Goal: Task Accomplishment & Management: Manage account settings

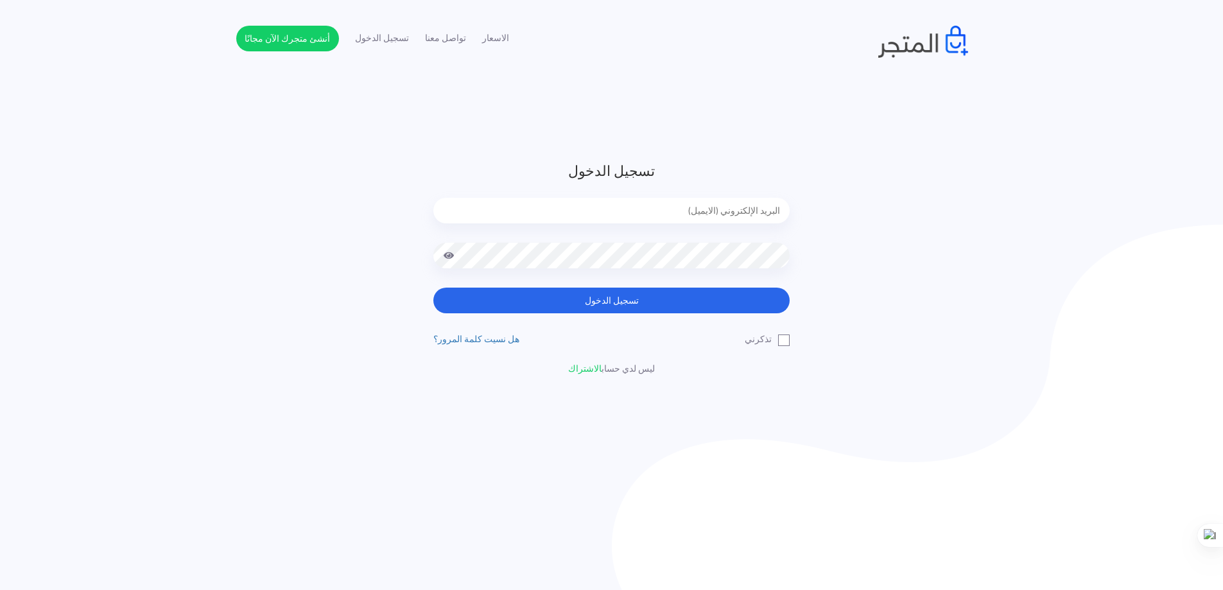
type input "[EMAIL_ADDRESS][DOMAIN_NAME]"
click at [590, 301] on button "تسجيل الدخول" at bounding box center [611, 301] width 356 height 26
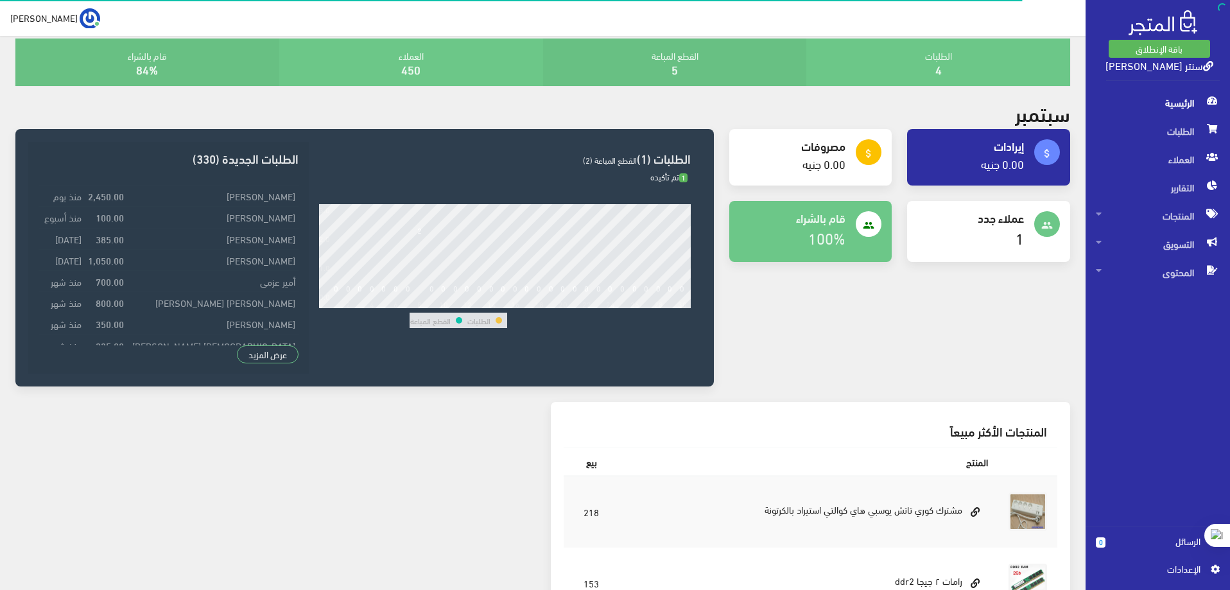
scroll to position [128, 0]
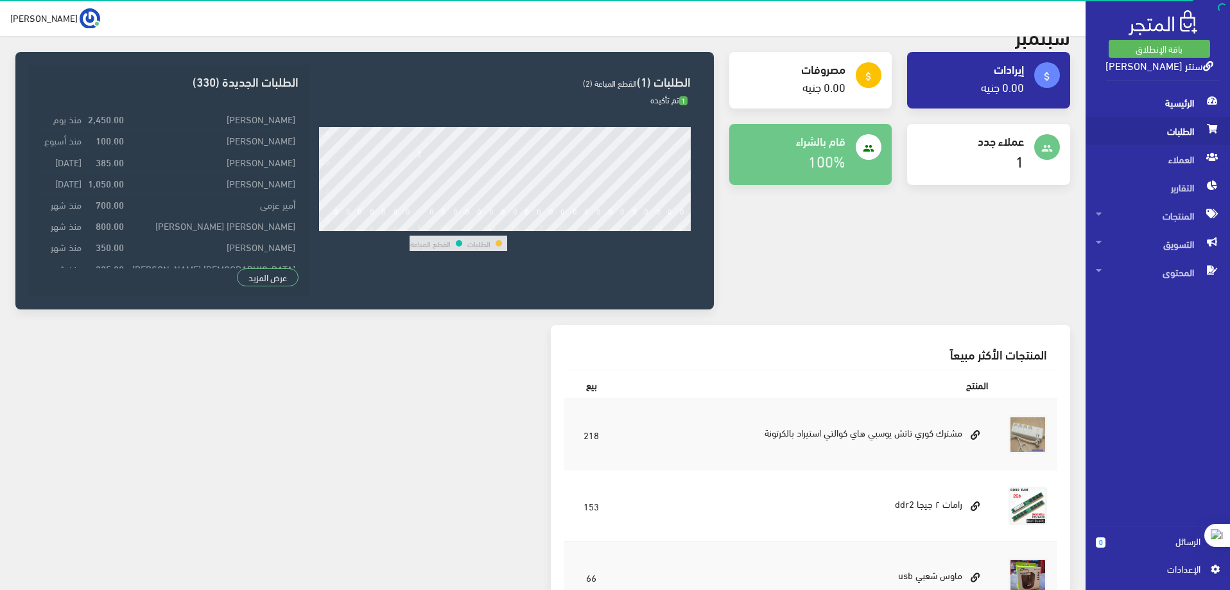
click at [1184, 131] on span "الطلبات" at bounding box center [1158, 131] width 124 height 28
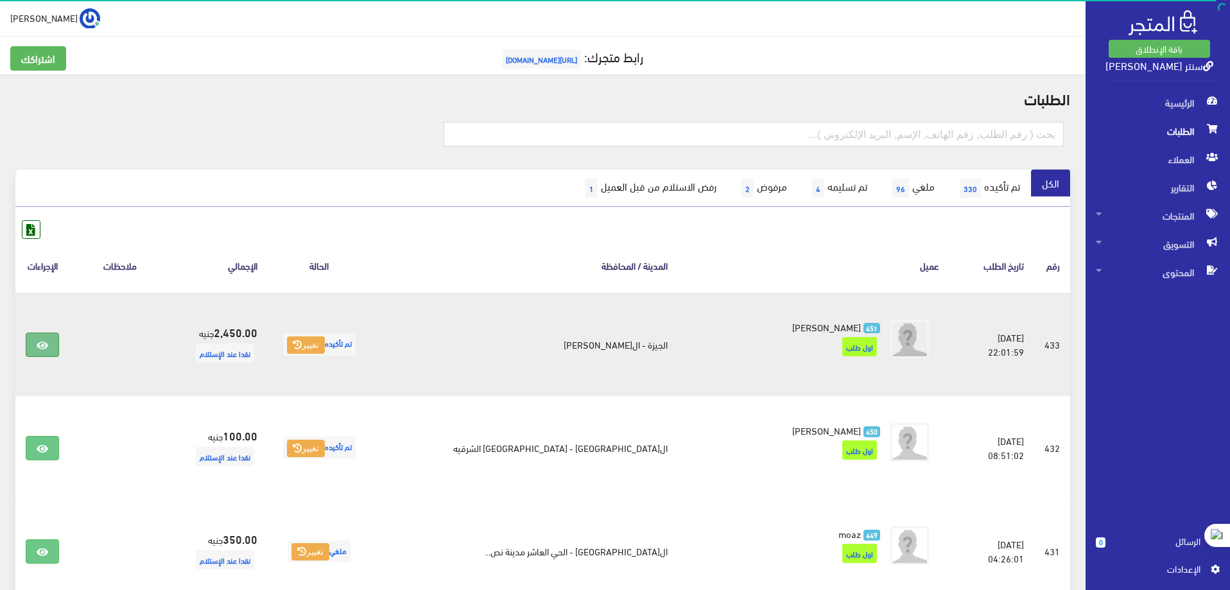
click at [38, 347] on link at bounding box center [42, 344] width 33 height 24
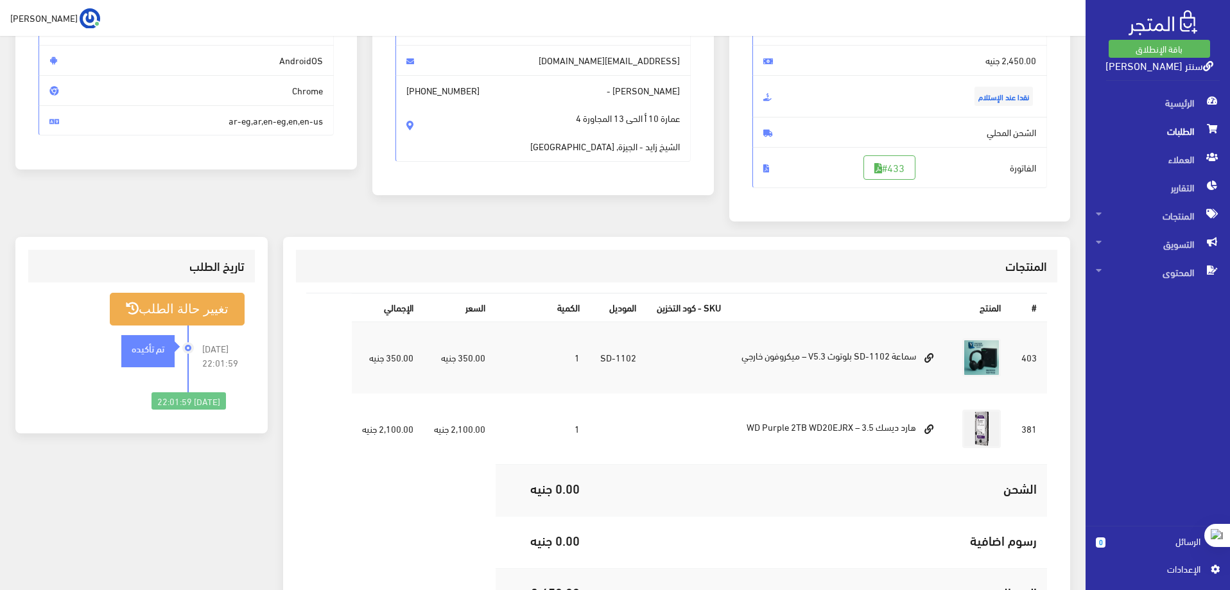
scroll to position [128, 0]
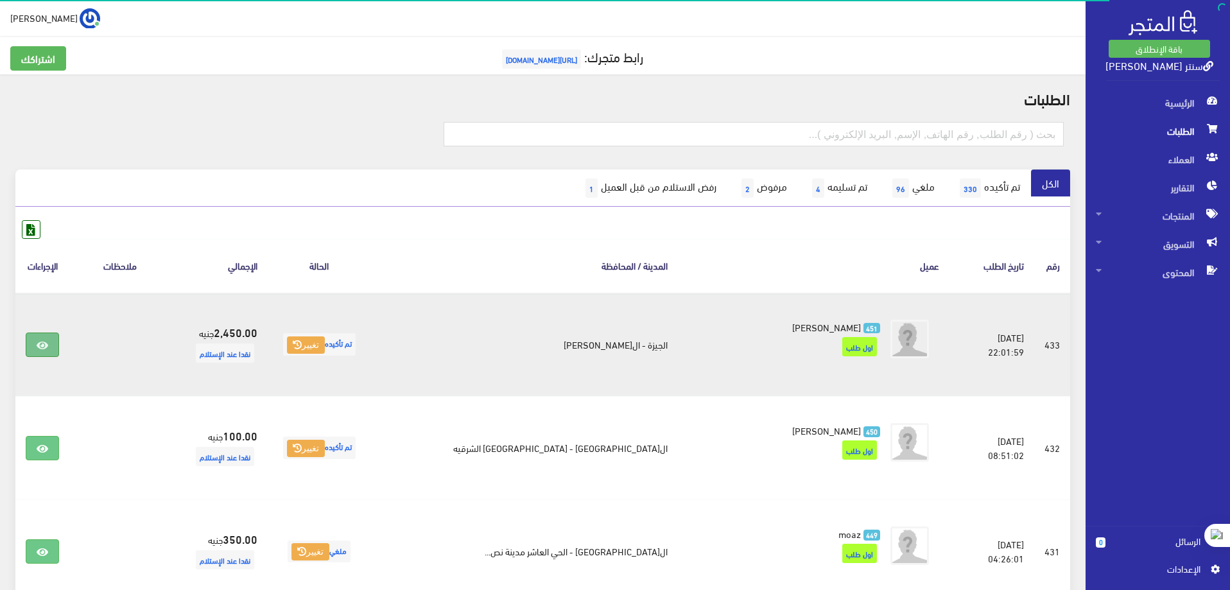
click at [47, 343] on icon at bounding box center [43, 345] width 12 height 10
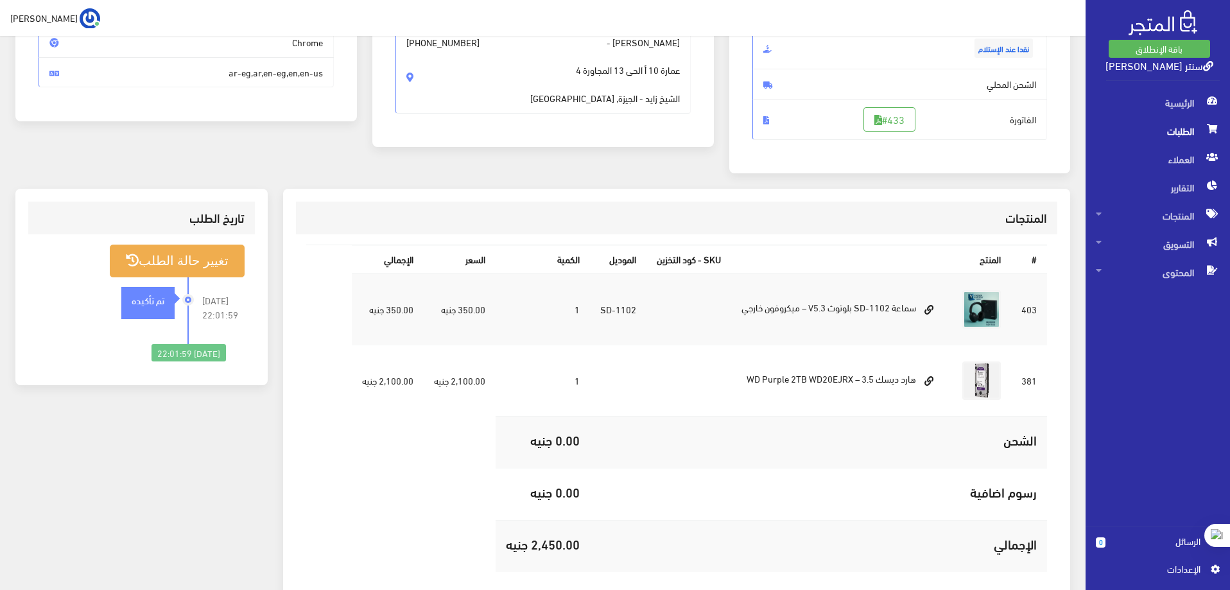
scroll to position [230, 0]
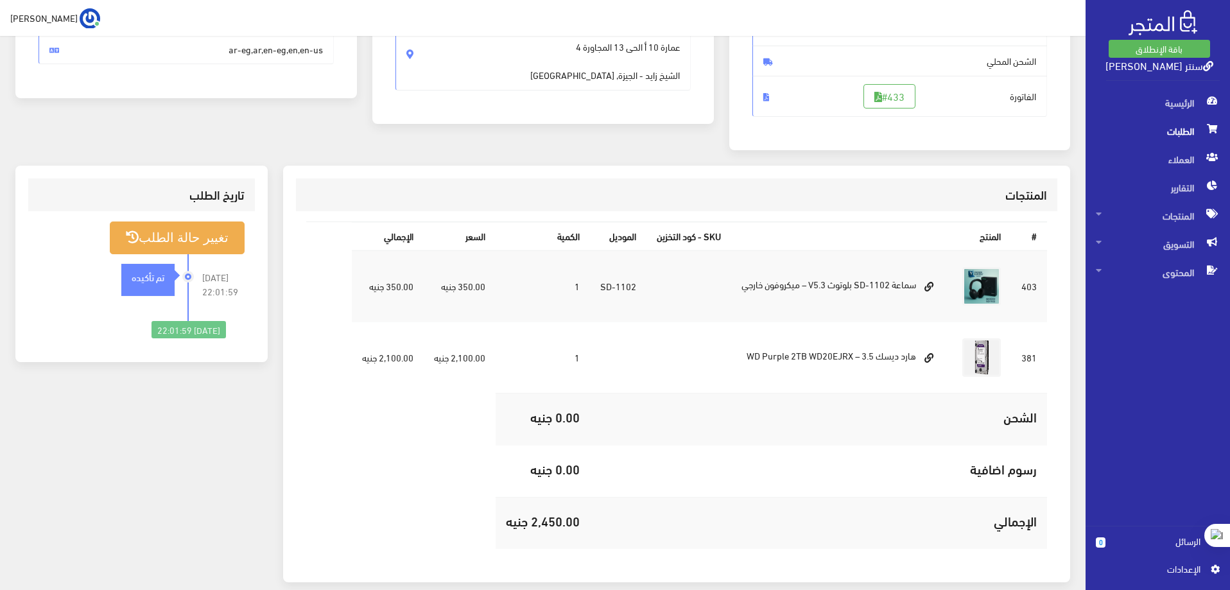
drag, startPoint x: 484, startPoint y: 359, endPoint x: 345, endPoint y: 370, distance: 139.8
click at [336, 361] on table "# المنتج SKU - كود التخزين الموديل الكمية السعر اﻹجمالي 403 SD-1102 1 381" at bounding box center [676, 384] width 741 height 327
drag, startPoint x: 406, startPoint y: 422, endPoint x: 1027, endPoint y: 354, distance: 624.3
click at [416, 422] on table "# المنتج SKU - كود التخزين الموديل الكمية السعر اﻹجمالي 403 SD-1102 1 381" at bounding box center [676, 384] width 741 height 327
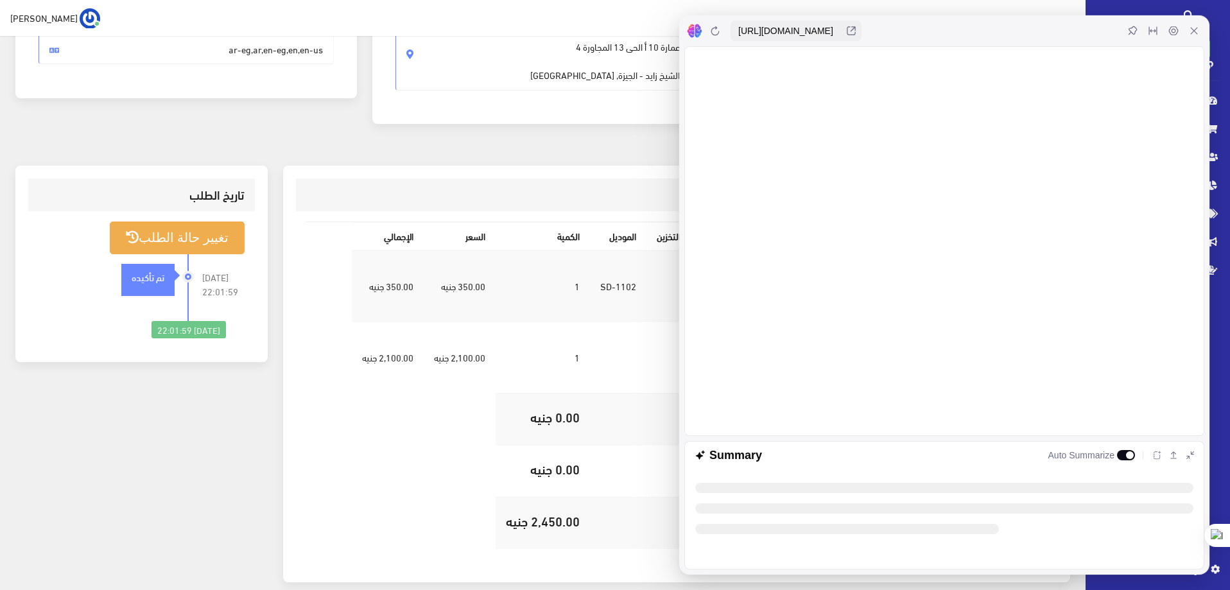
click at [1193, 30] on icon at bounding box center [1194, 31] width 10 height 10
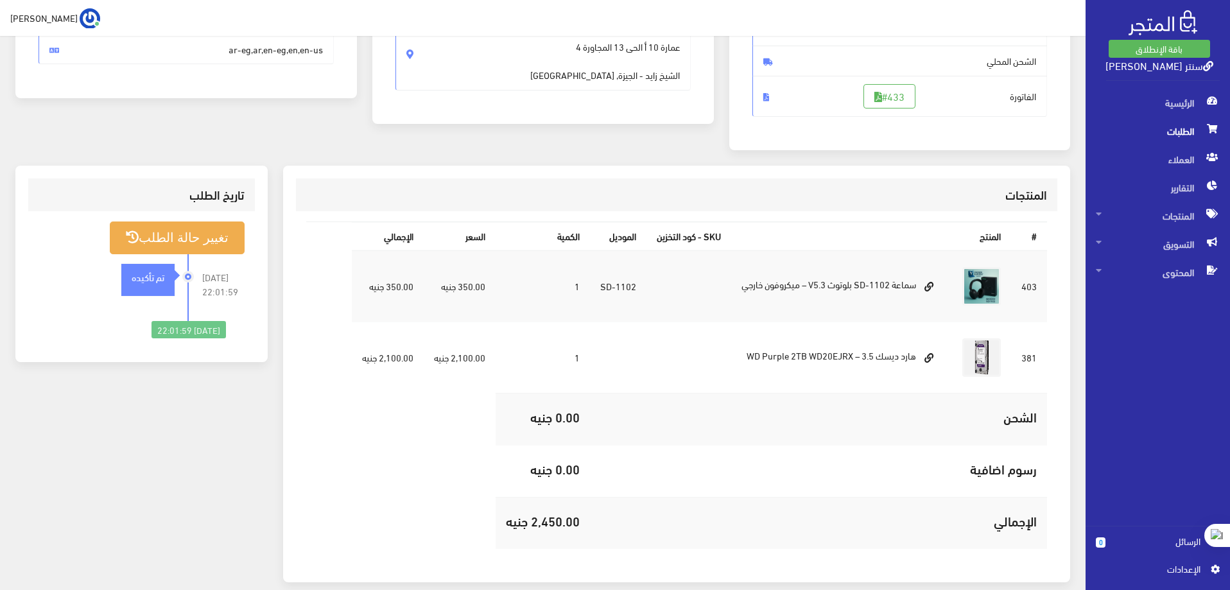
drag, startPoint x: 913, startPoint y: 357, endPoint x: 334, endPoint y: 359, distance: 578.3
click at [334, 359] on table "# المنتج SKU - كود التخزين الموديل الكمية السعر اﻹجمالي 403 SD-1102 1 381" at bounding box center [676, 384] width 741 height 327
click at [359, 378] on button at bounding box center [365, 378] width 17 height 17
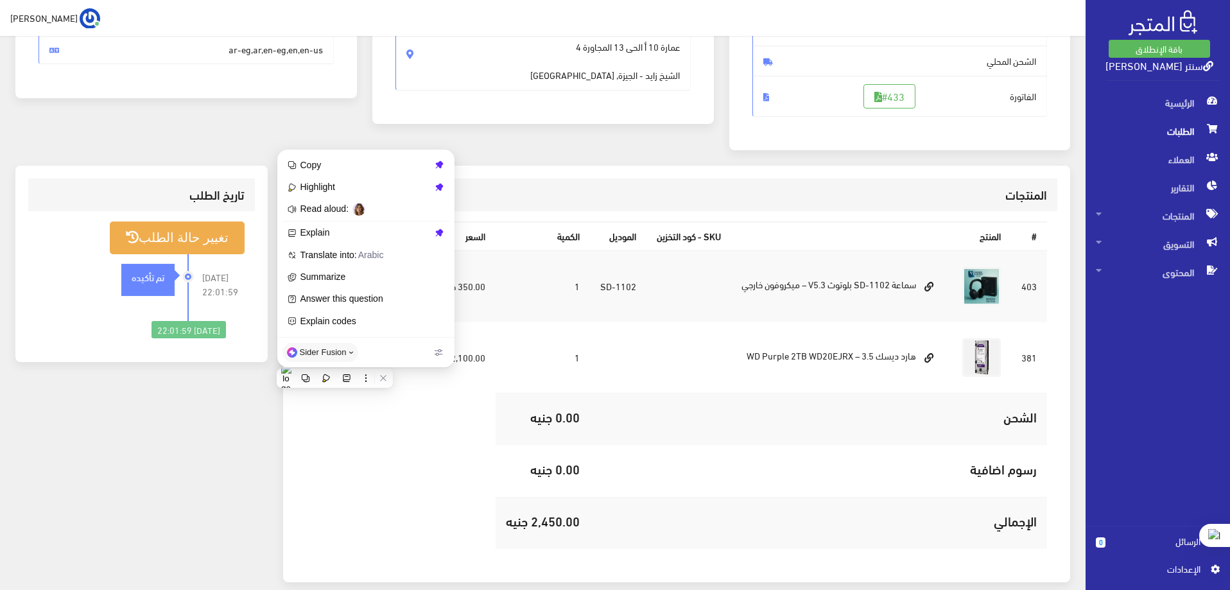
drag, startPoint x: 554, startPoint y: 314, endPoint x: 560, endPoint y: 318, distance: 6.9
click at [555, 315] on td "1" at bounding box center [542, 286] width 94 height 72
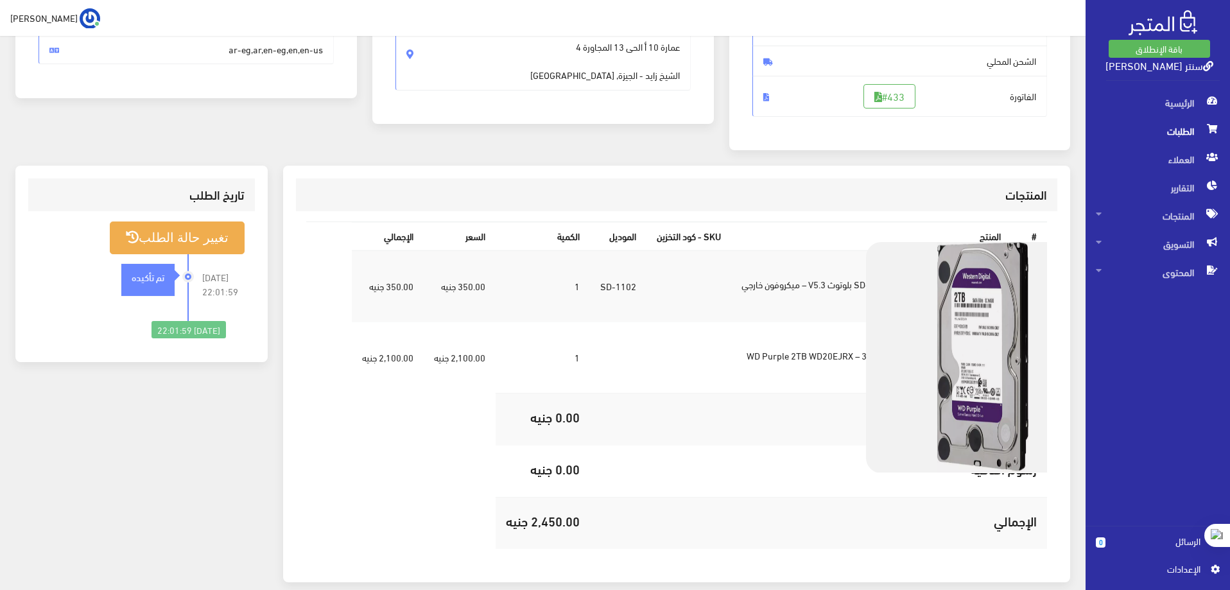
click at [1010, 348] on img at bounding box center [981, 357] width 231 height 231
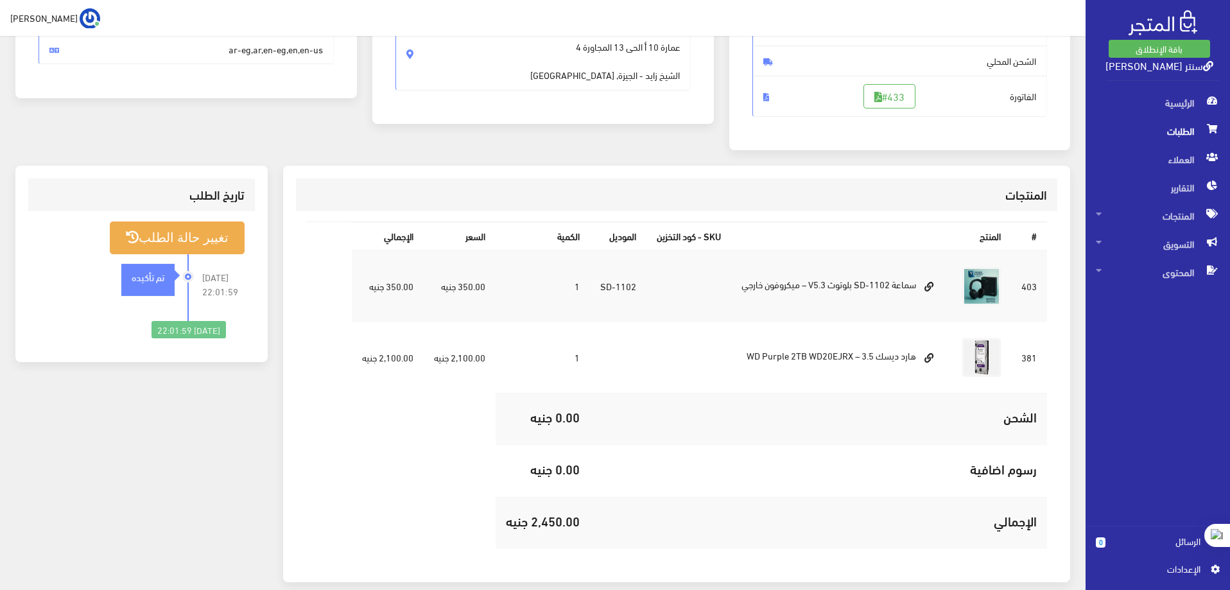
drag, startPoint x: 472, startPoint y: 355, endPoint x: 291, endPoint y: 361, distance: 181.1
click at [291, 361] on div "المنتجات # المنتج SKU - كود التخزين الموديل الكمية السعر اﻹجمالي 403 SD-1102 1 …" at bounding box center [676, 374] width 787 height 417
drag, startPoint x: 444, startPoint y: 365, endPoint x: 467, endPoint y: 365, distance: 23.1
click at [446, 366] on td "2,100.00 جنيه" at bounding box center [460, 357] width 72 height 71
click at [483, 354] on td "2,100.00 جنيه" at bounding box center [460, 357] width 72 height 71
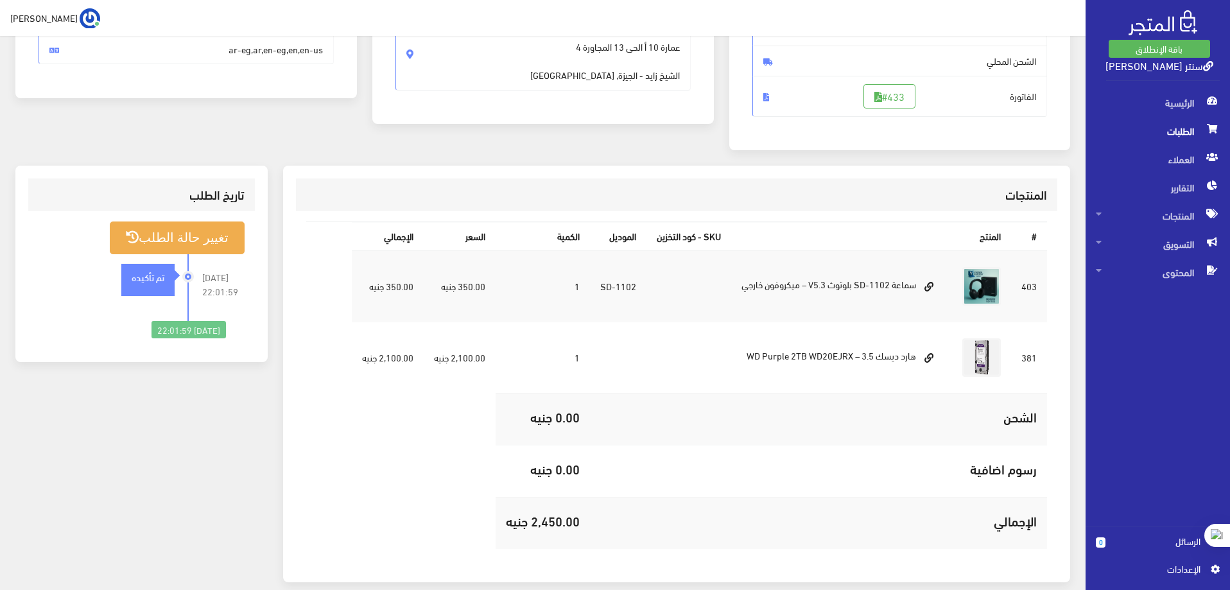
drag, startPoint x: 480, startPoint y: 359, endPoint x: 310, endPoint y: 362, distance: 170.1
click at [310, 362] on table "# المنتج SKU - كود التخزين الموديل الكمية السعر اﻹجمالي 403 SD-1102 1 381" at bounding box center [676, 384] width 741 height 327
click at [459, 392] on td "2,100.00 جنيه" at bounding box center [460, 357] width 72 height 71
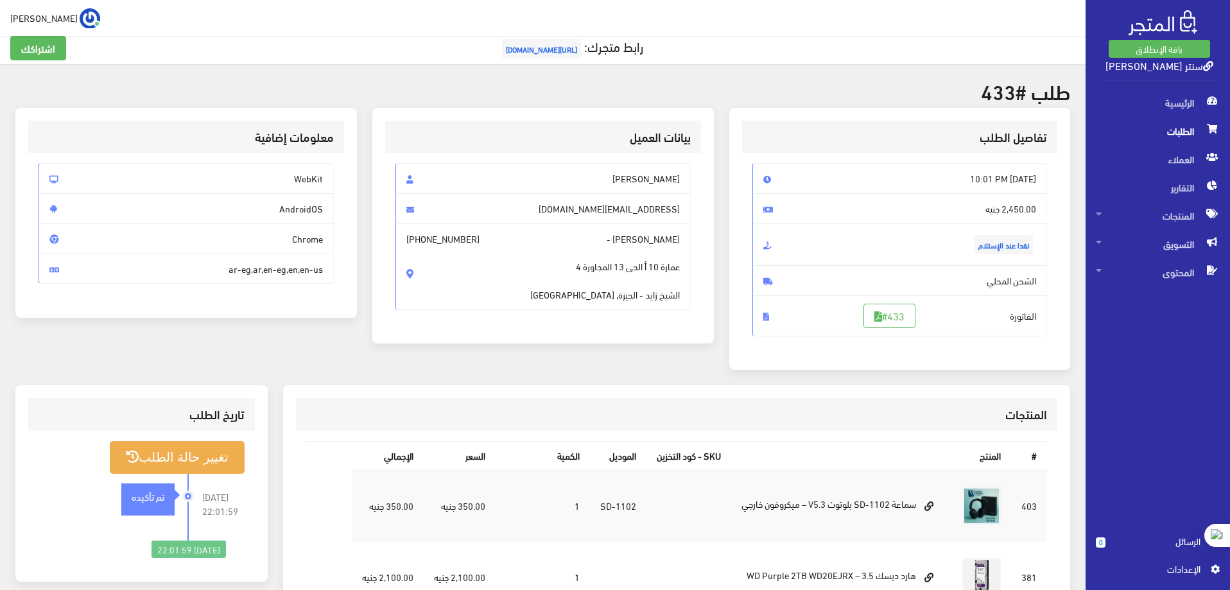
scroll to position [257, 0]
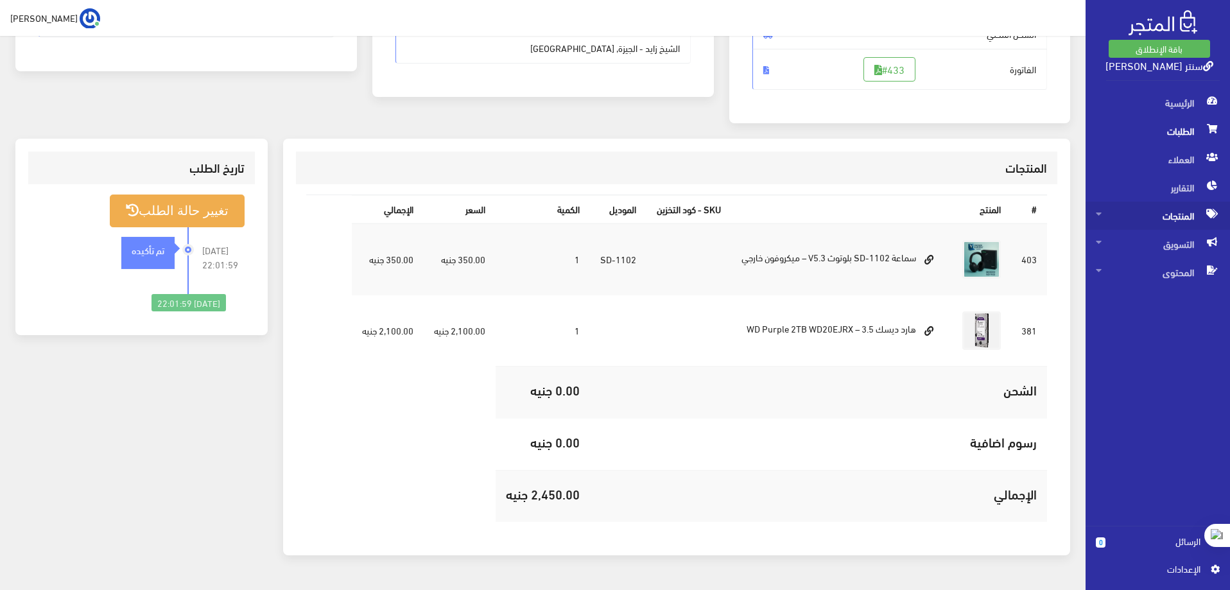
click at [1157, 214] on span "المنتجات" at bounding box center [1158, 216] width 124 height 28
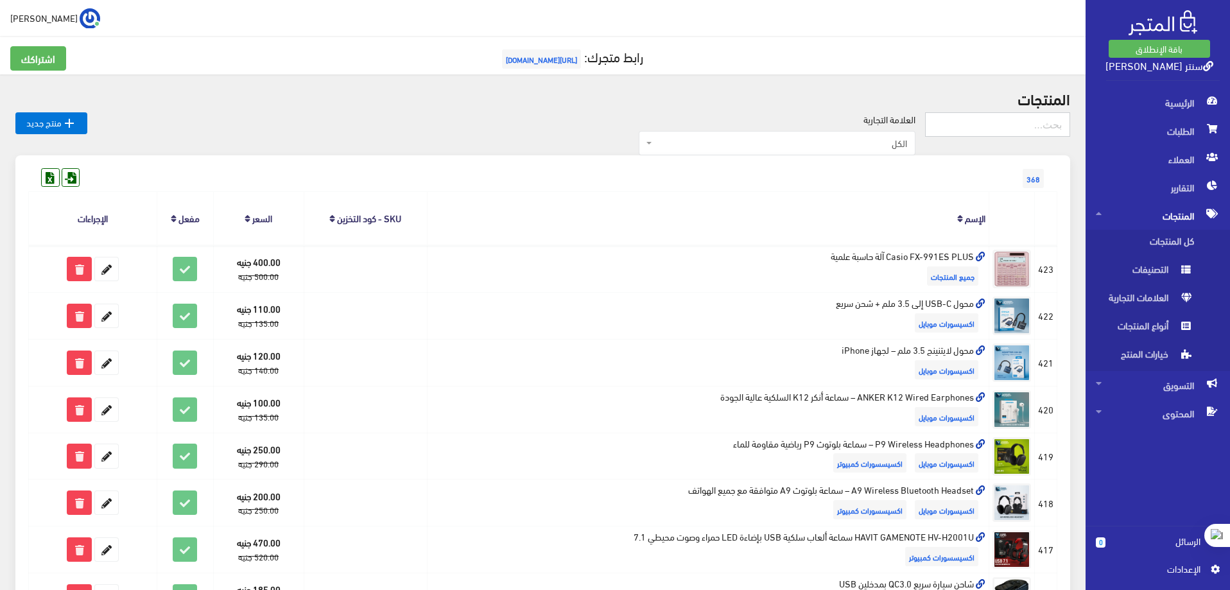
click at [988, 123] on input "text" at bounding box center [997, 124] width 145 height 24
type input "ص"
type input "wd"
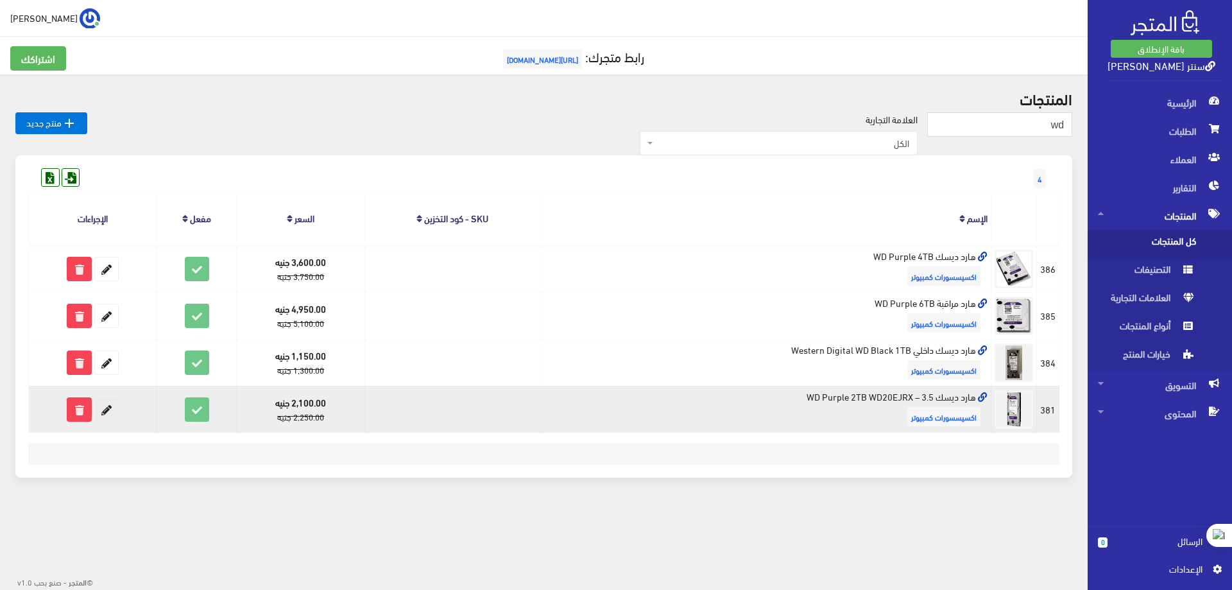
click at [108, 406] on icon at bounding box center [106, 409] width 23 height 23
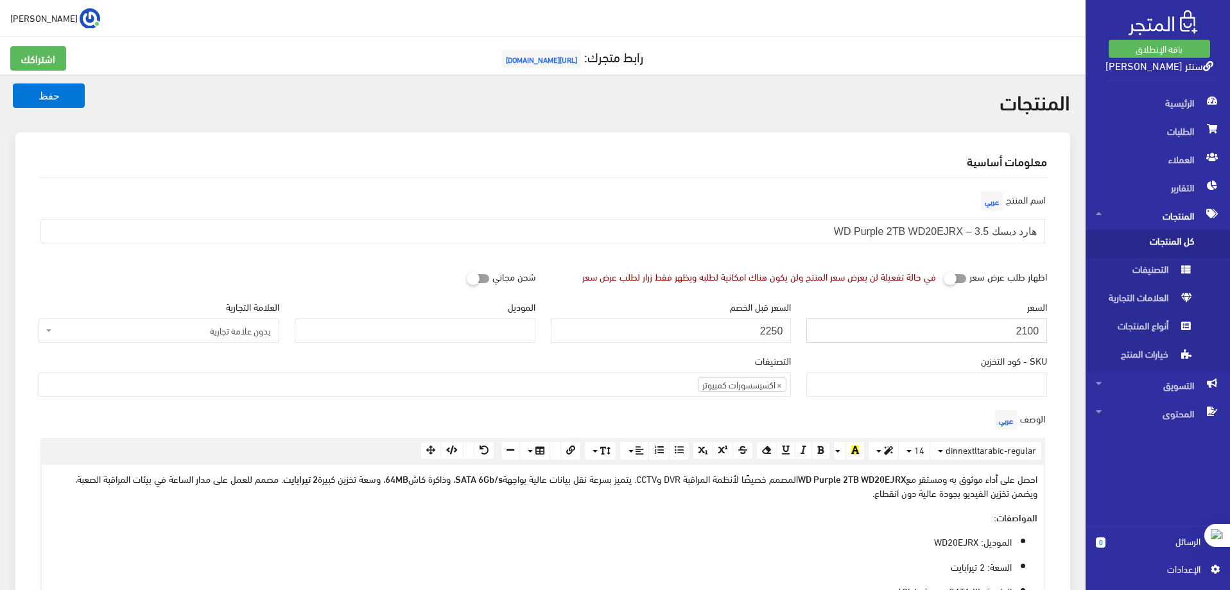
click at [996, 331] on input "2100" at bounding box center [926, 330] width 241 height 24
click at [1023, 332] on input "2100" at bounding box center [926, 330] width 241 height 24
type input "2300"
click at [771, 335] on input "2250" at bounding box center [671, 330] width 241 height 24
click at [757, 340] on input "2250" at bounding box center [671, 330] width 241 height 24
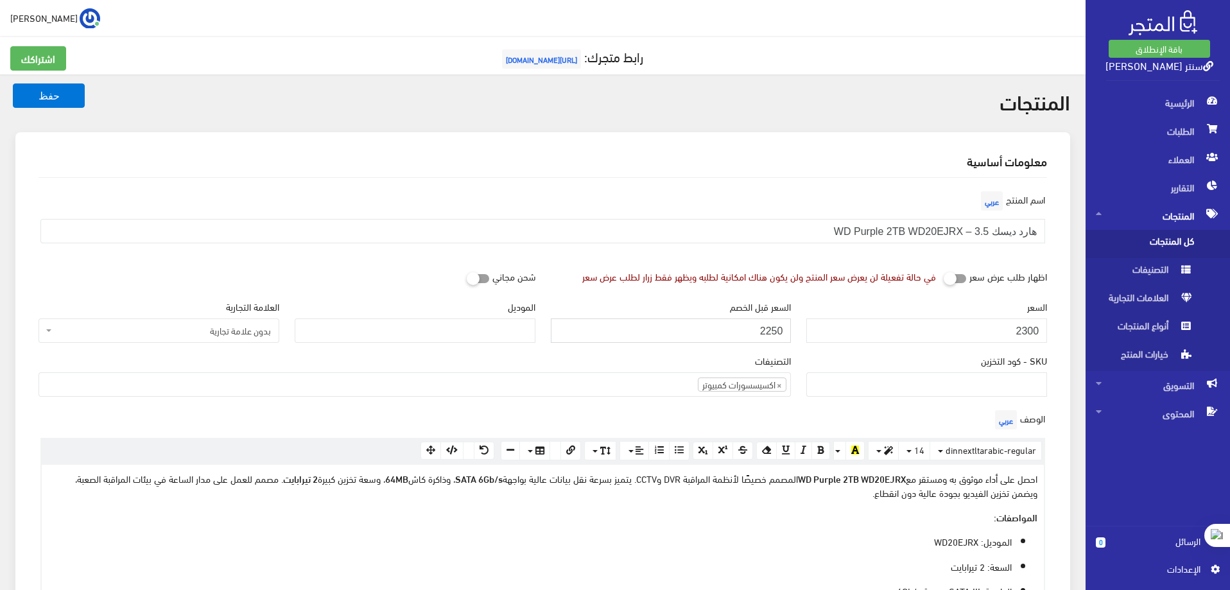
drag, startPoint x: 768, startPoint y: 331, endPoint x: 782, endPoint y: 332, distance: 14.1
click at [782, 332] on input "2250" at bounding box center [671, 330] width 241 height 24
type input "2500"
click at [46, 98] on button "حفظ" at bounding box center [49, 95] width 72 height 24
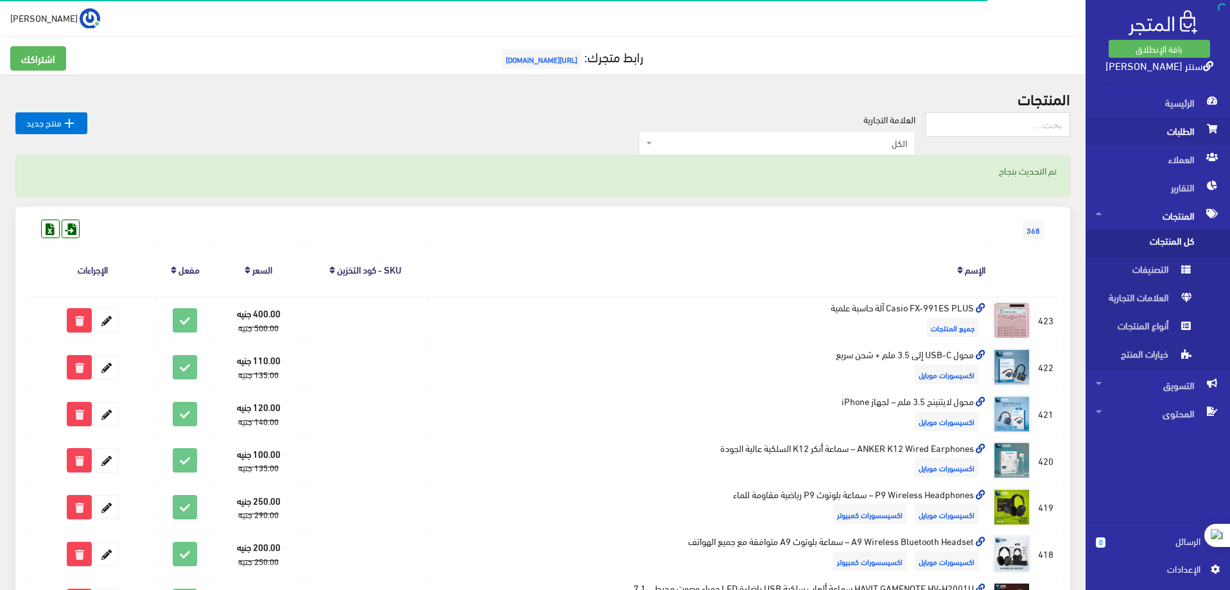
click at [1183, 128] on span "الطلبات" at bounding box center [1158, 131] width 124 height 28
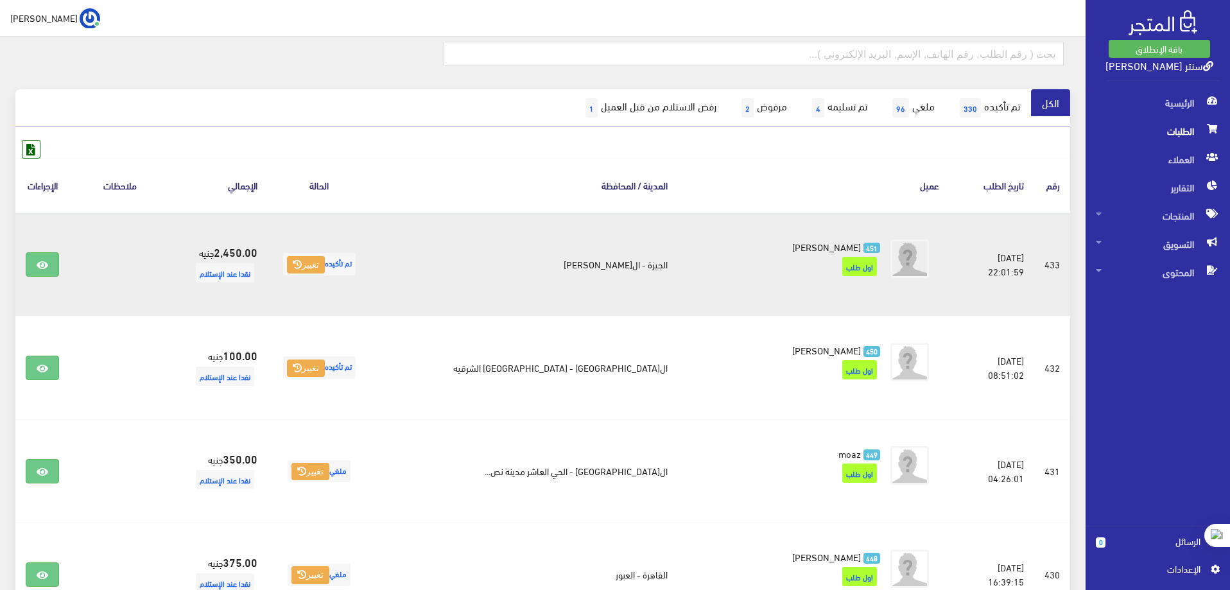
scroll to position [64, 0]
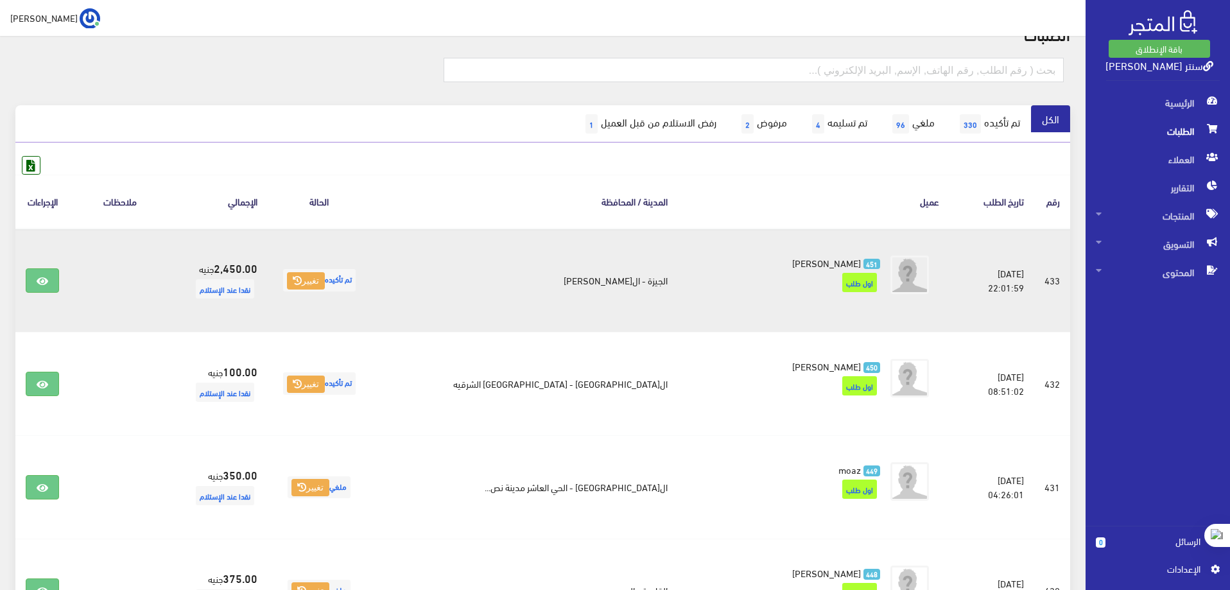
click at [356, 283] on span "تم تأكيده تغيير" at bounding box center [319, 280] width 73 height 22
click at [325, 281] on button "تغيير" at bounding box center [306, 281] width 38 height 18
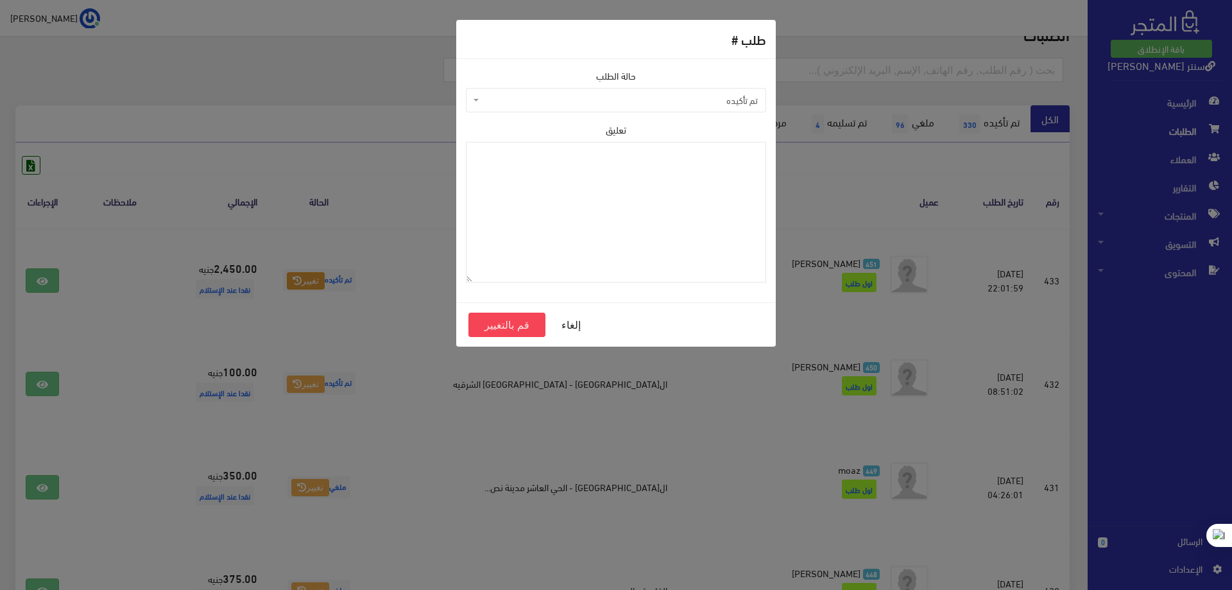
click at [637, 94] on span "تم تأكيده" at bounding box center [620, 100] width 276 height 13
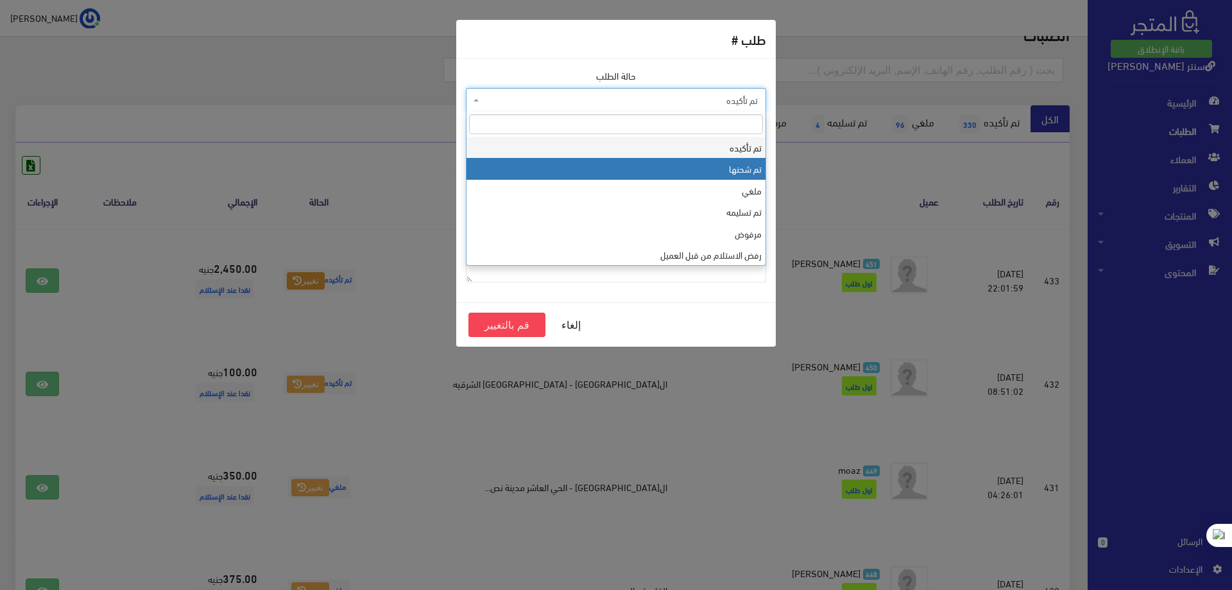
click at [845, 182] on div "طلب # حالة الطلب تم تأكيده تم شحنها ملغي تم تسليمه مرفوض رفض الاستلام من قبل ال…" at bounding box center [616, 295] width 1232 height 590
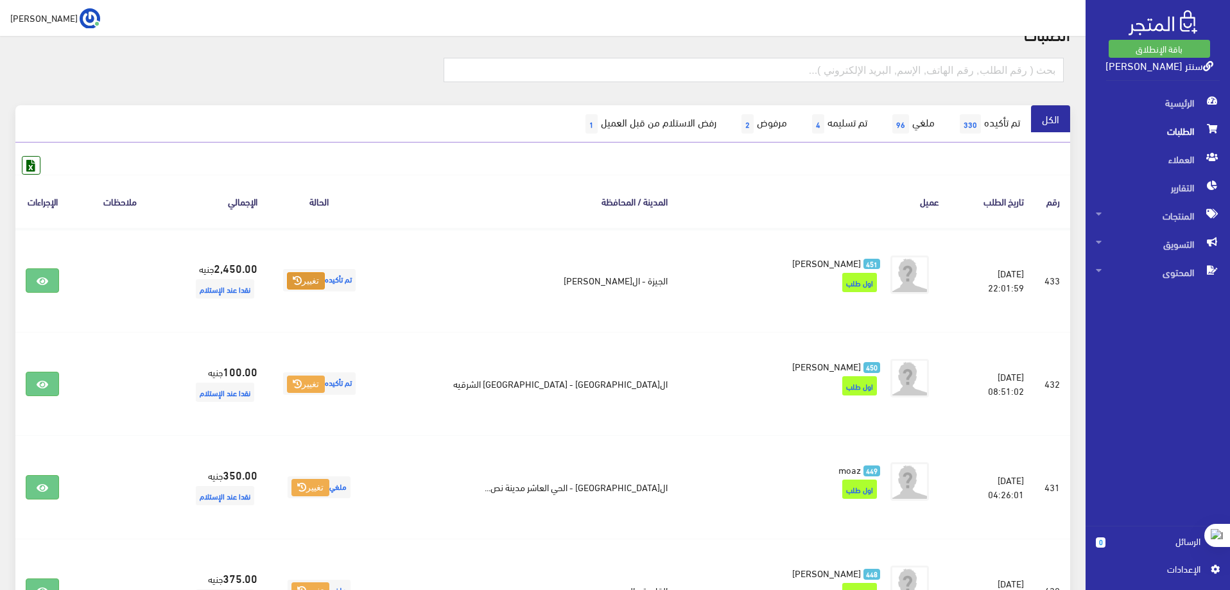
click at [287, 272] on button "تغيير" at bounding box center [306, 281] width 38 height 18
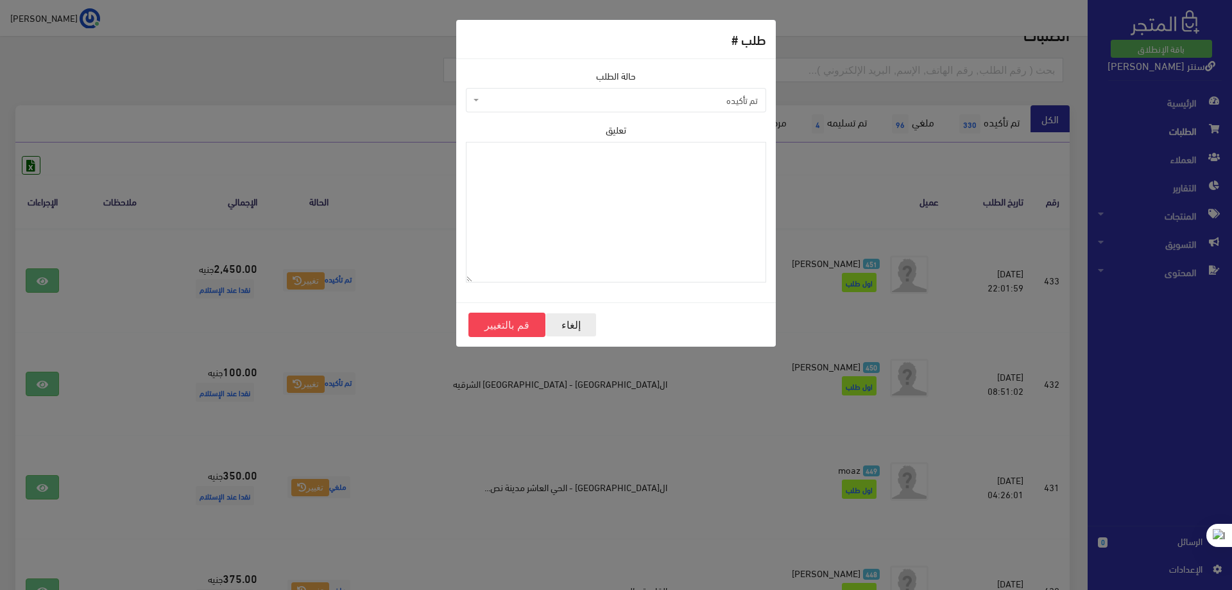
click at [574, 332] on button "إلغاء" at bounding box center [571, 325] width 51 height 24
